Goal: Task Accomplishment & Management: Use online tool/utility

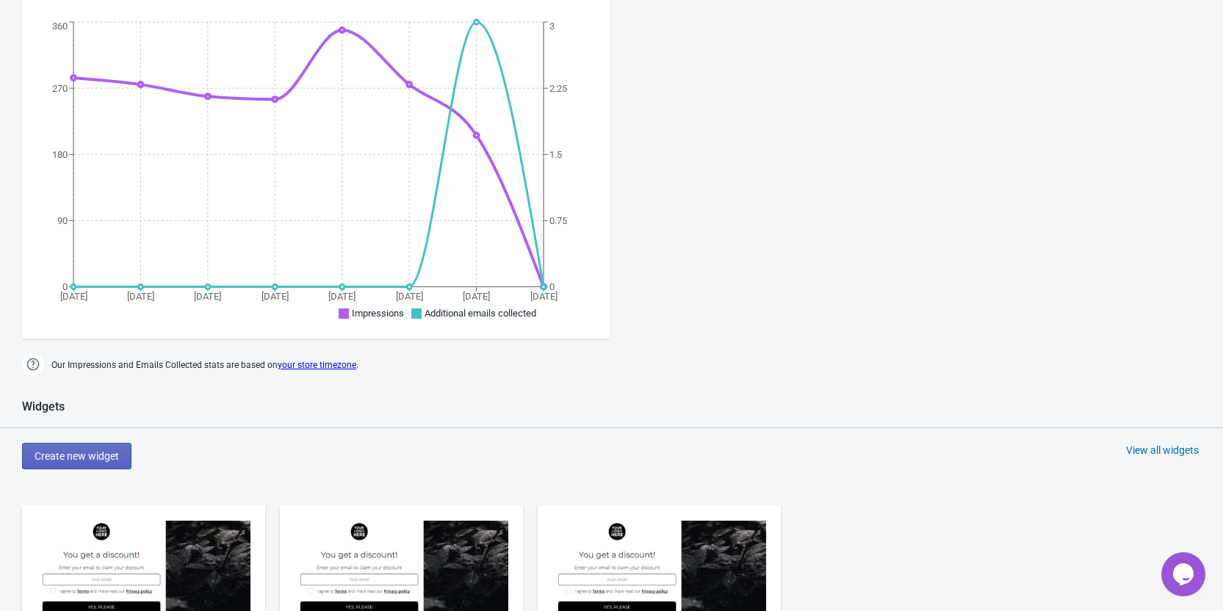
scroll to position [734, 0]
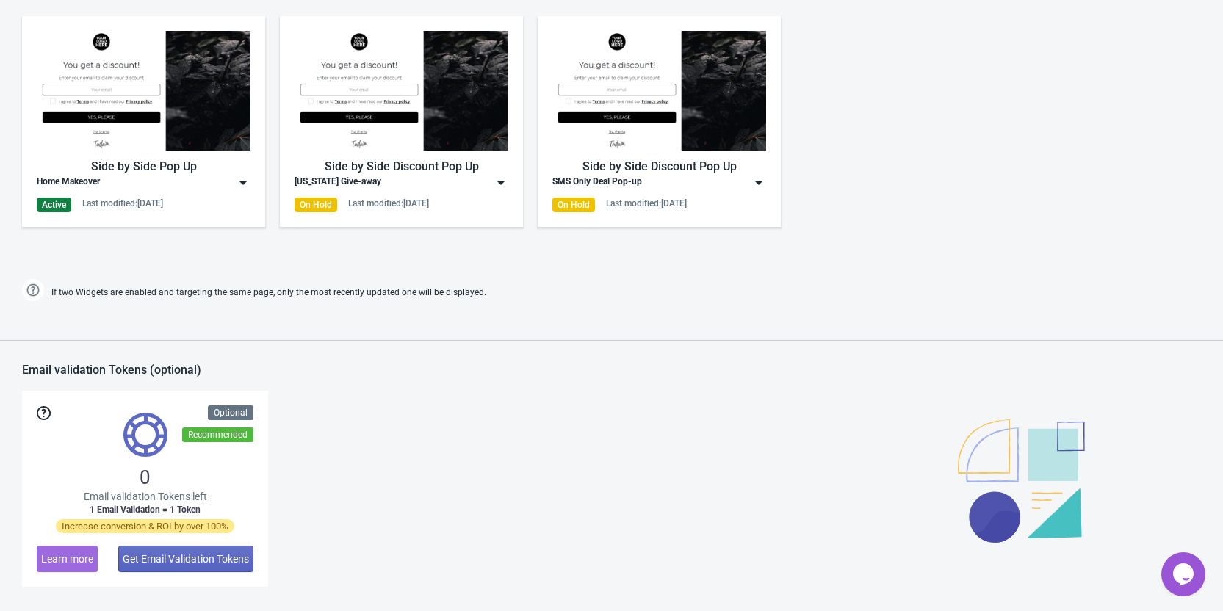
click at [124, 182] on div "Home Makeover" at bounding box center [144, 183] width 214 height 15
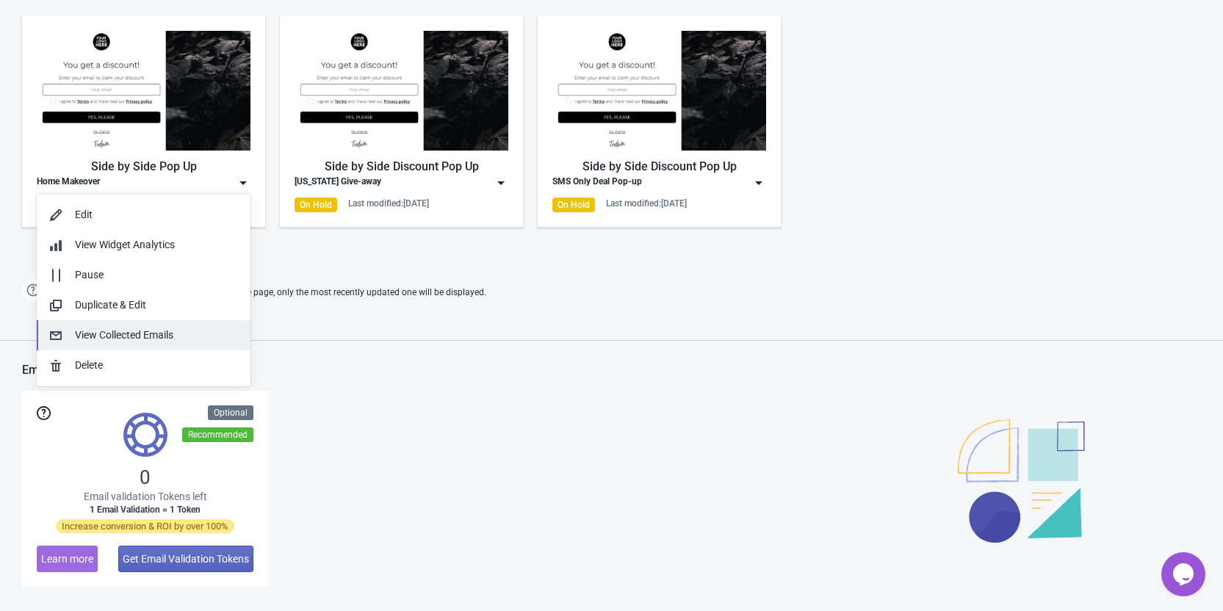
click at [103, 329] on div "View Collected Emails" at bounding box center [157, 335] width 164 height 15
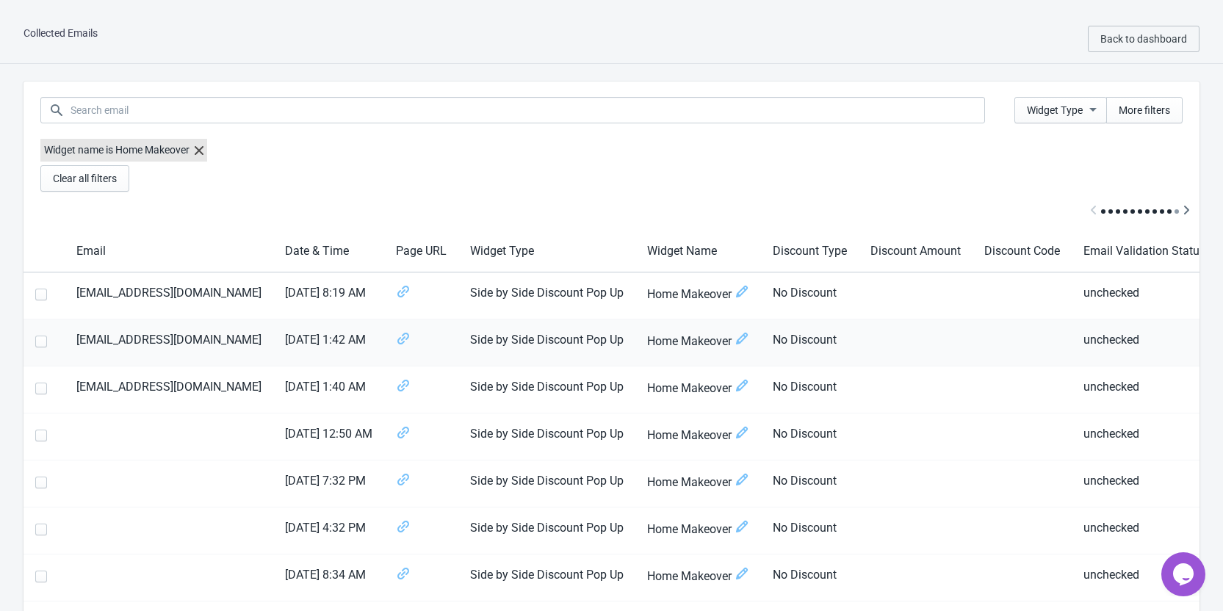
click at [41, 342] on span at bounding box center [41, 342] width 12 height 12
click at [36, 342] on input "checkbox" at bounding box center [35, 349] width 1 height 26
checkbox input "true"
click at [41, 390] on span at bounding box center [41, 389] width 12 height 12
click at [36, 390] on input "checkbox" at bounding box center [35, 396] width 1 height 26
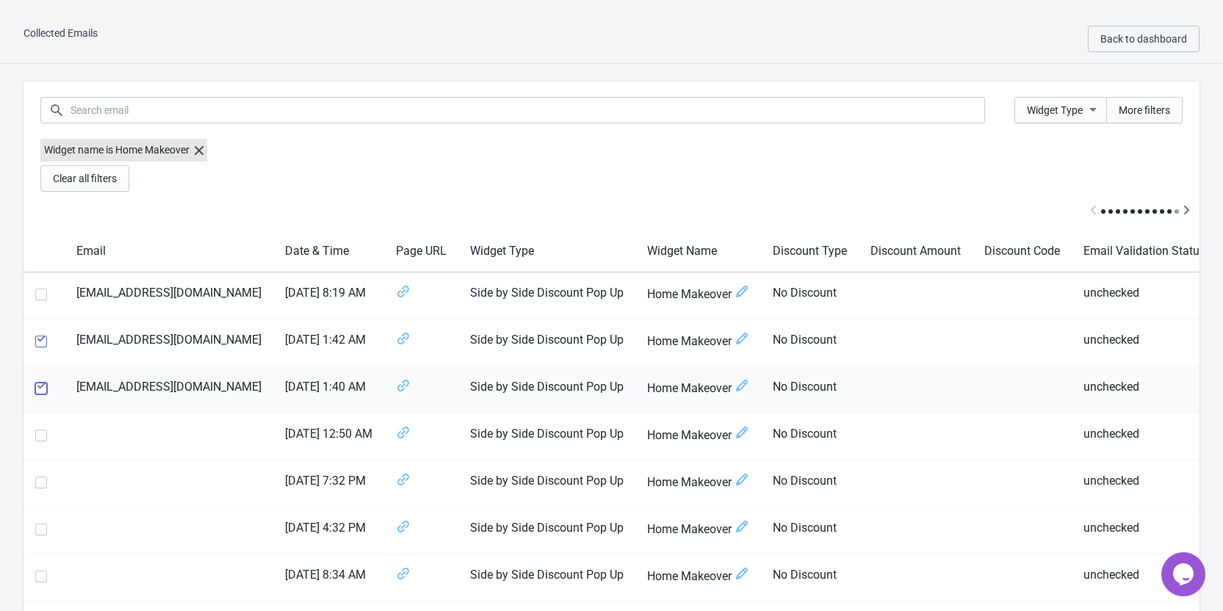
checkbox input "true"
click at [1120, 405] on td "unchecked" at bounding box center [1144, 389] width 145 height 47
drag, startPoint x: 1088, startPoint y: 350, endPoint x: 900, endPoint y: 362, distance: 188.4
click at [900, 362] on tr "[EMAIL_ADDRESS][DOMAIN_NAME] [DATE] 1:42 AM Side by Side Discount Pop Up Home M…" at bounding box center [672, 342] width 1296 height 47
click at [998, 427] on td at bounding box center [1021, 437] width 99 height 47
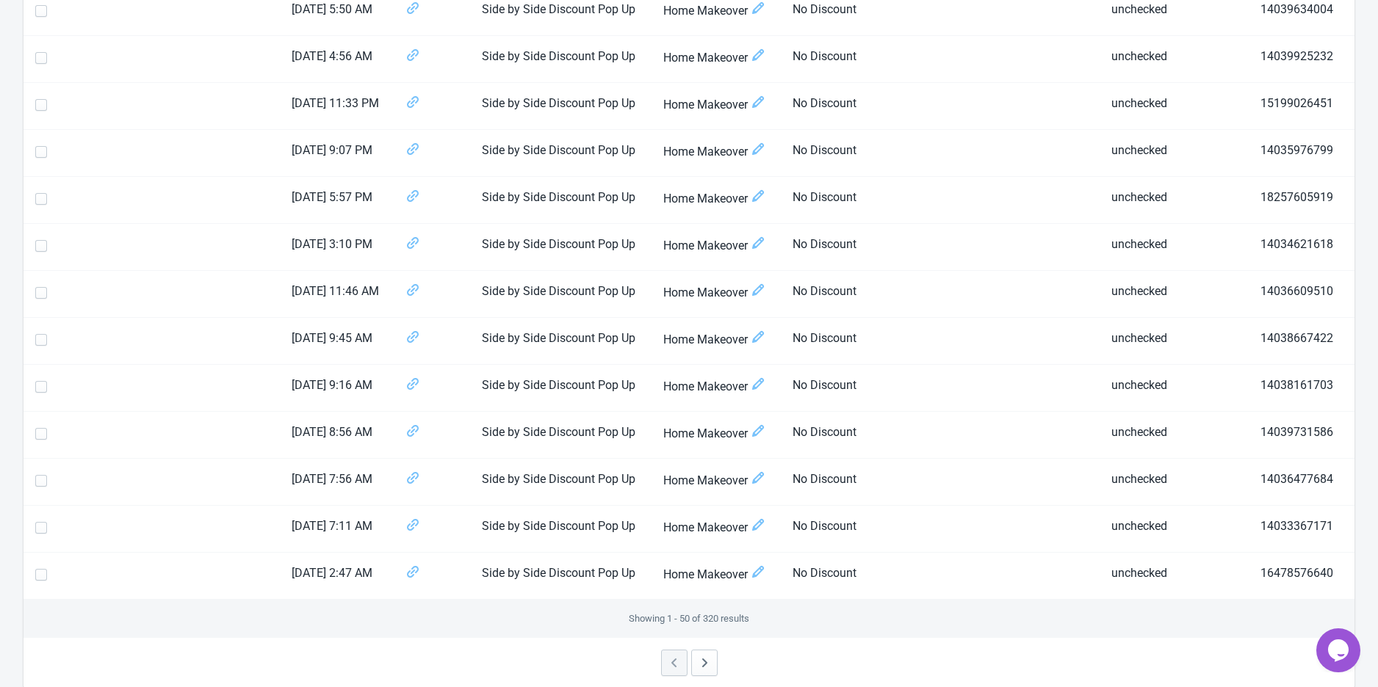
scroll to position [2052, 0]
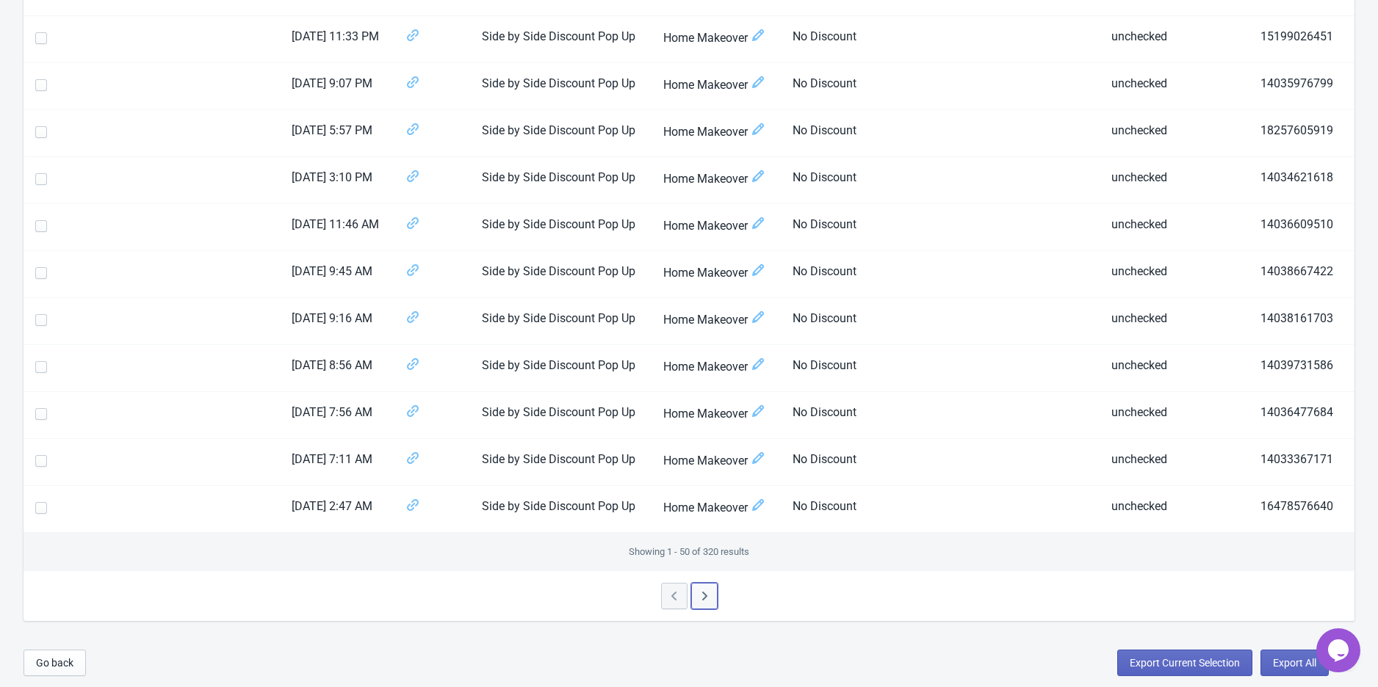
click at [698, 597] on icon "button" at bounding box center [704, 596] width 15 height 15
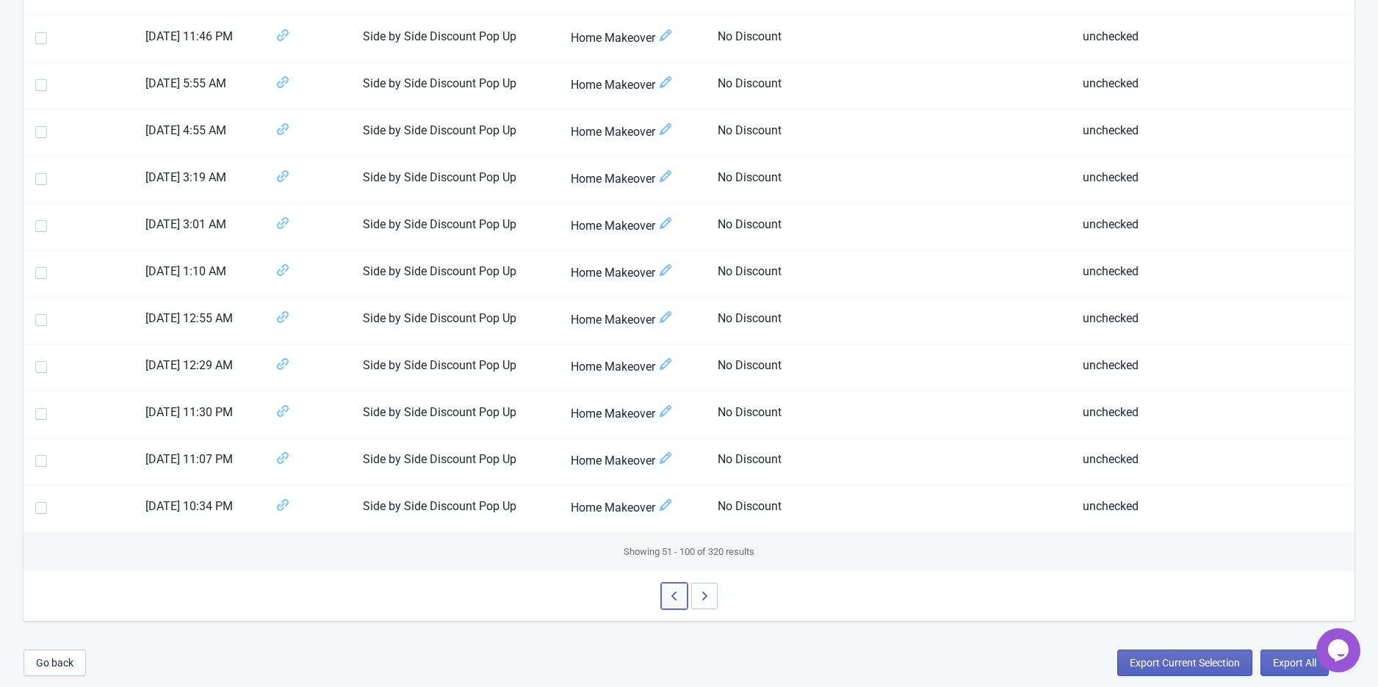
click at [668, 597] on icon "button" at bounding box center [674, 596] width 15 height 15
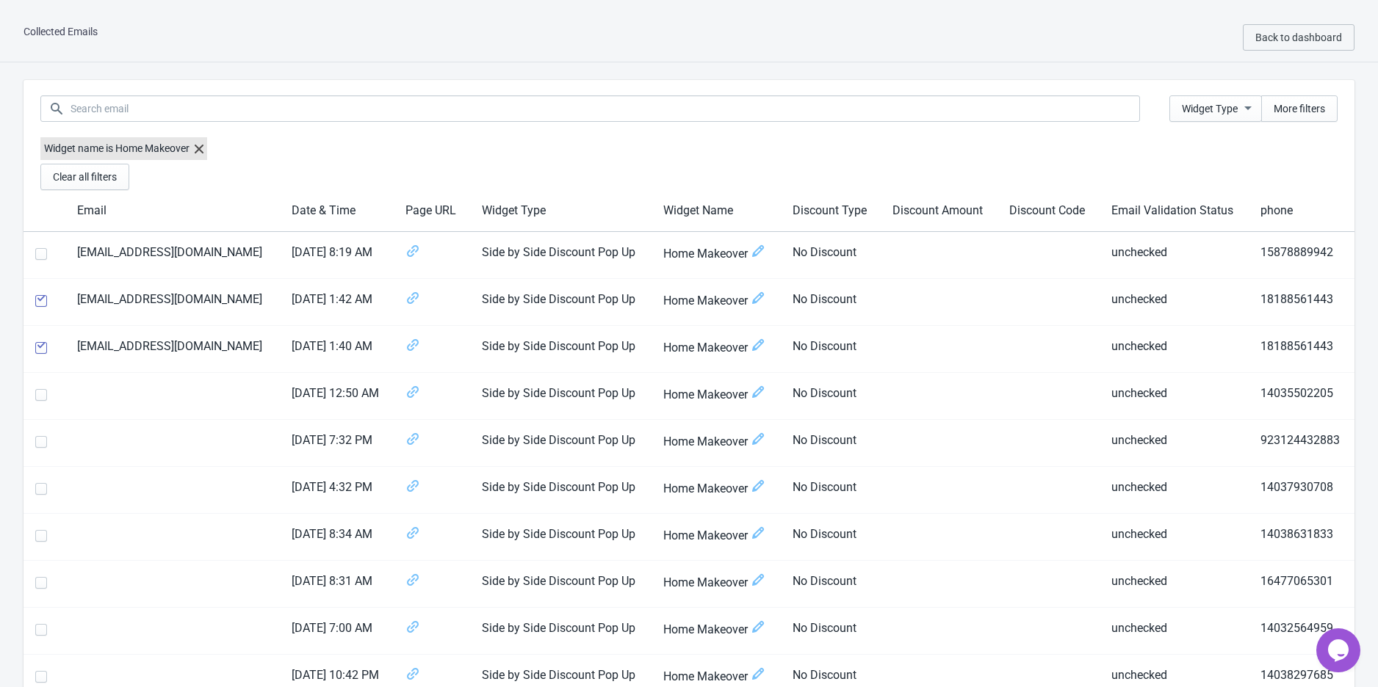
scroll to position [0, 0]
click at [39, 297] on span at bounding box center [41, 303] width 12 height 12
click at [36, 297] on input "checkbox" at bounding box center [35, 310] width 1 height 26
checkbox input "false"
click at [43, 353] on span at bounding box center [41, 350] width 12 height 12
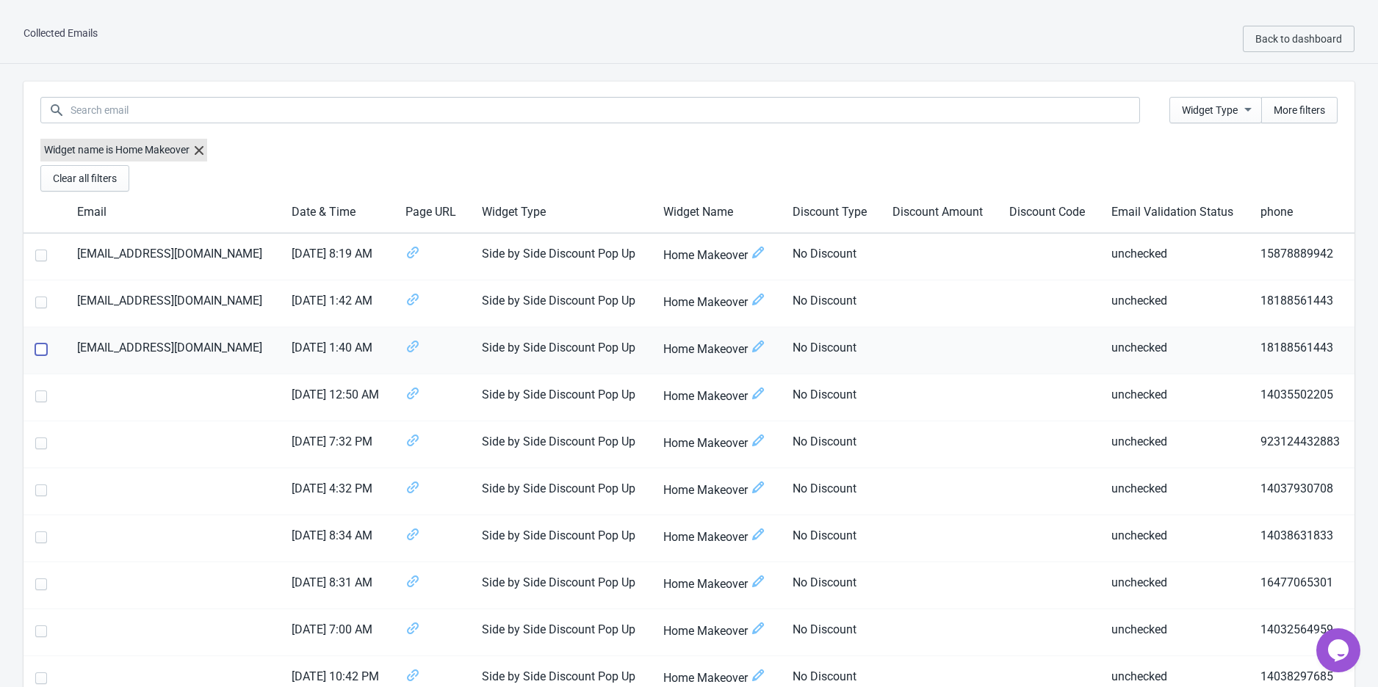
click at [36, 353] on input "checkbox" at bounding box center [35, 357] width 1 height 26
checkbox input "false"
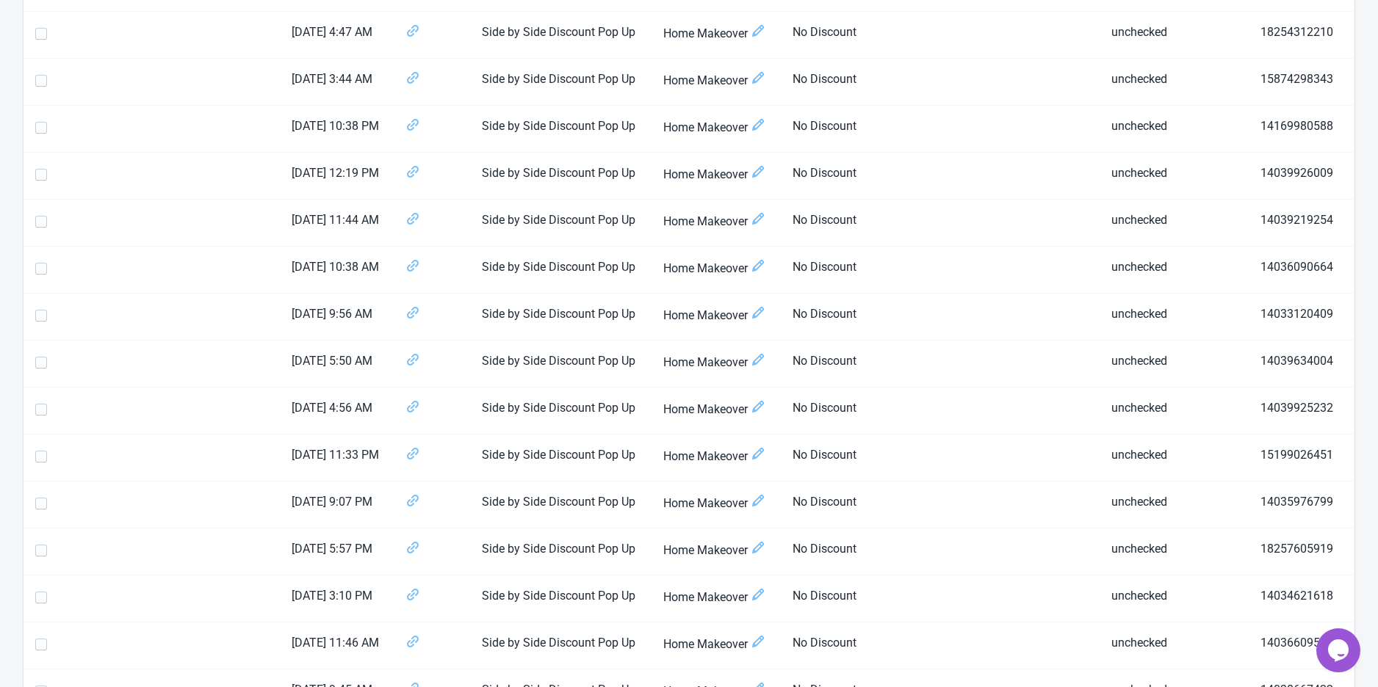
scroll to position [2052, 0]
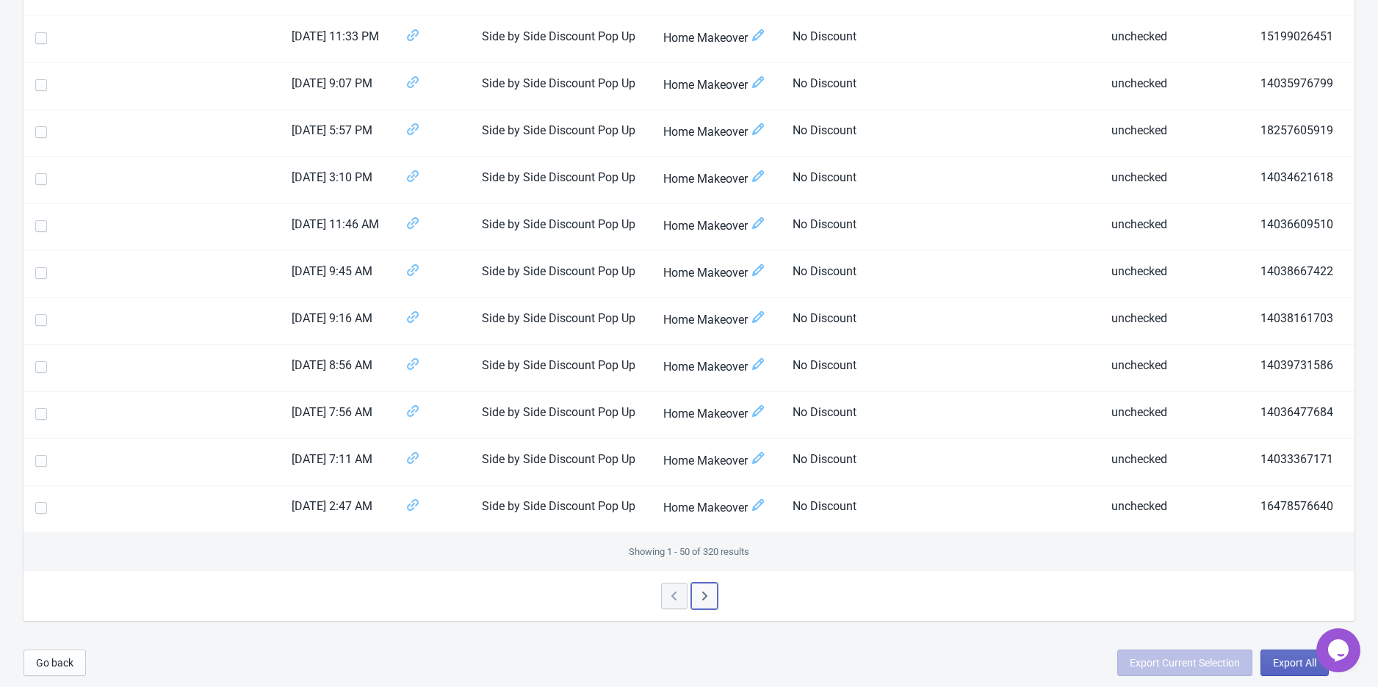
click at [703, 598] on icon "button" at bounding box center [704, 596] width 15 height 15
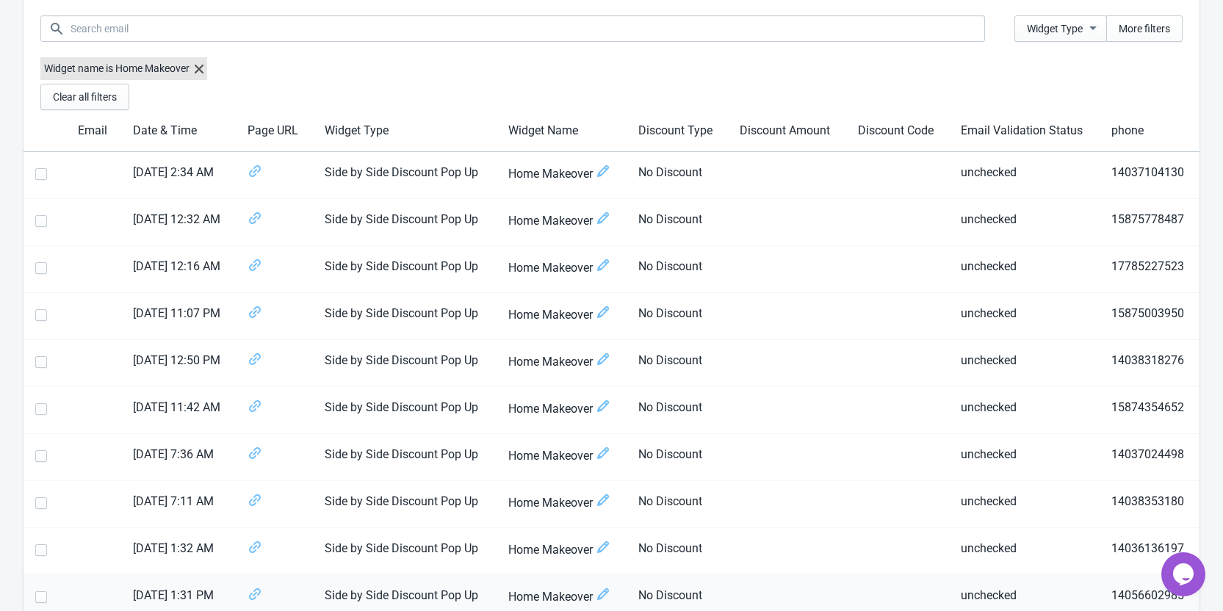
scroll to position [0, 0]
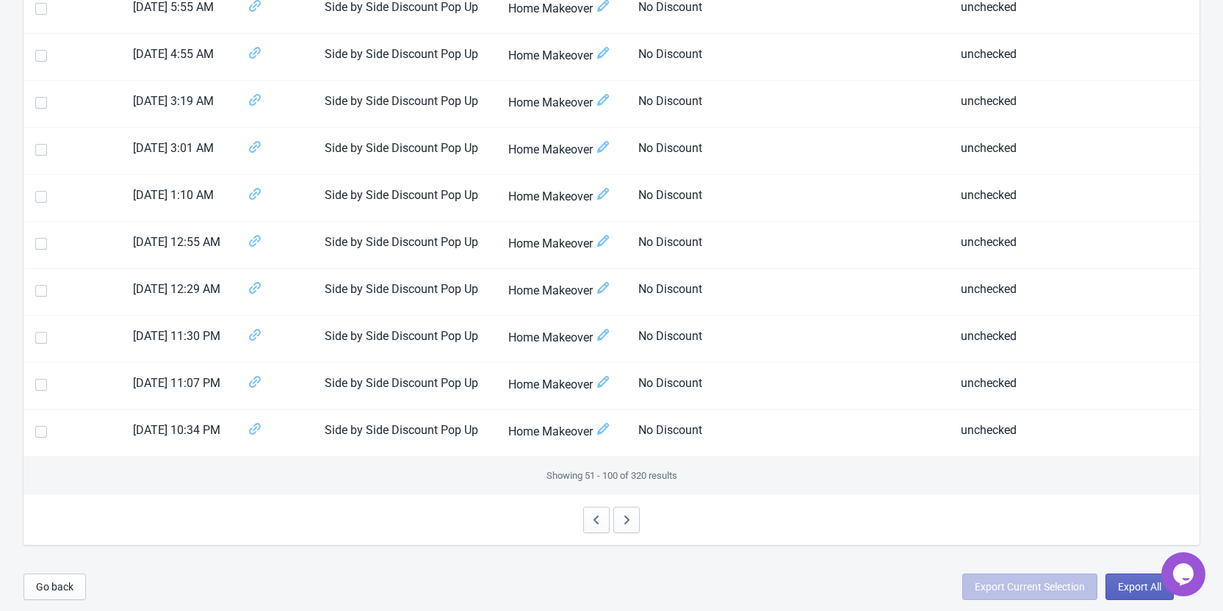
click at [597, 519] on icon "button" at bounding box center [596, 520] width 15 height 15
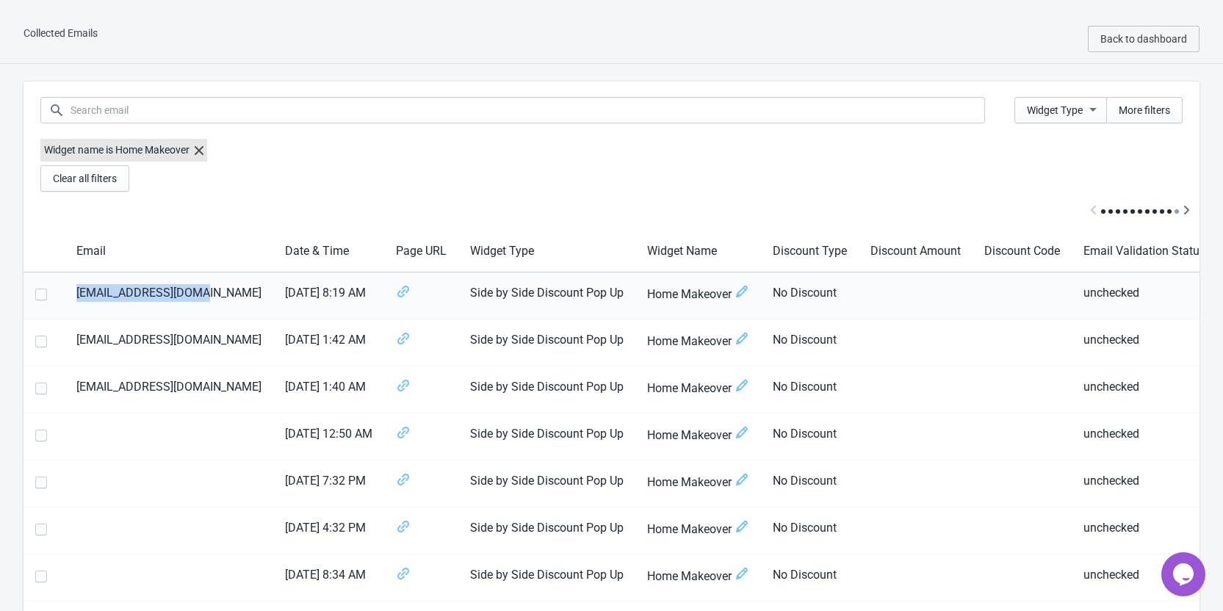
drag, startPoint x: 79, startPoint y: 293, endPoint x: 214, endPoint y: 288, distance: 135.2
click at [214, 288] on td "[EMAIL_ADDRESS][DOMAIN_NAME]" at bounding box center [169, 295] width 209 height 47
copy td "[EMAIL_ADDRESS][DOMAIN_NAME]"
